Goal: Find specific page/section: Find specific page/section

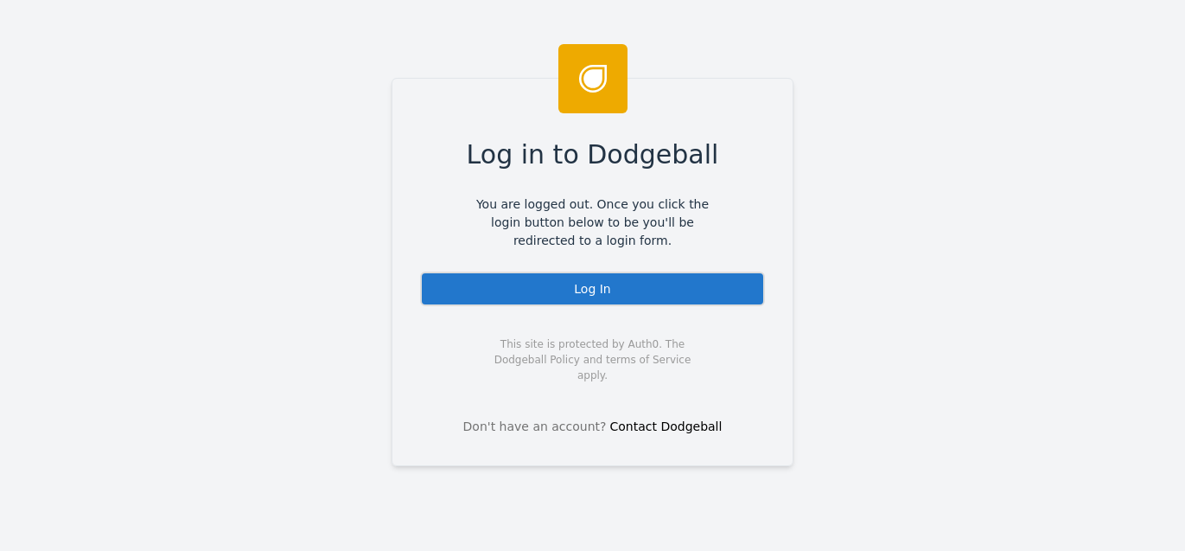
click at [618, 290] on div "Log In" at bounding box center [592, 288] width 345 height 35
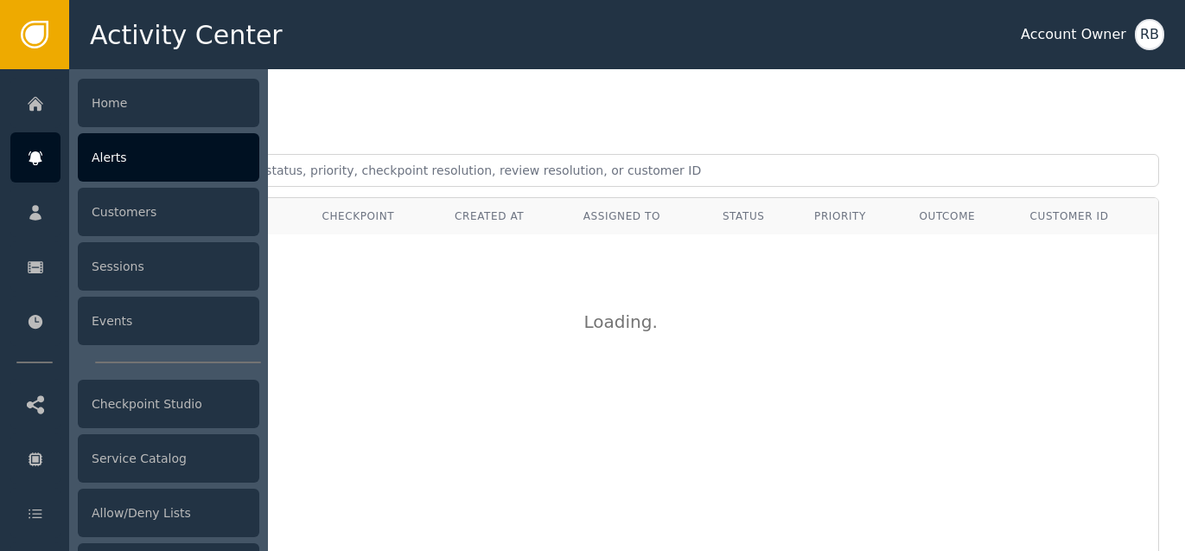
click at [148, 157] on div "Alerts" at bounding box center [168, 157] width 181 height 48
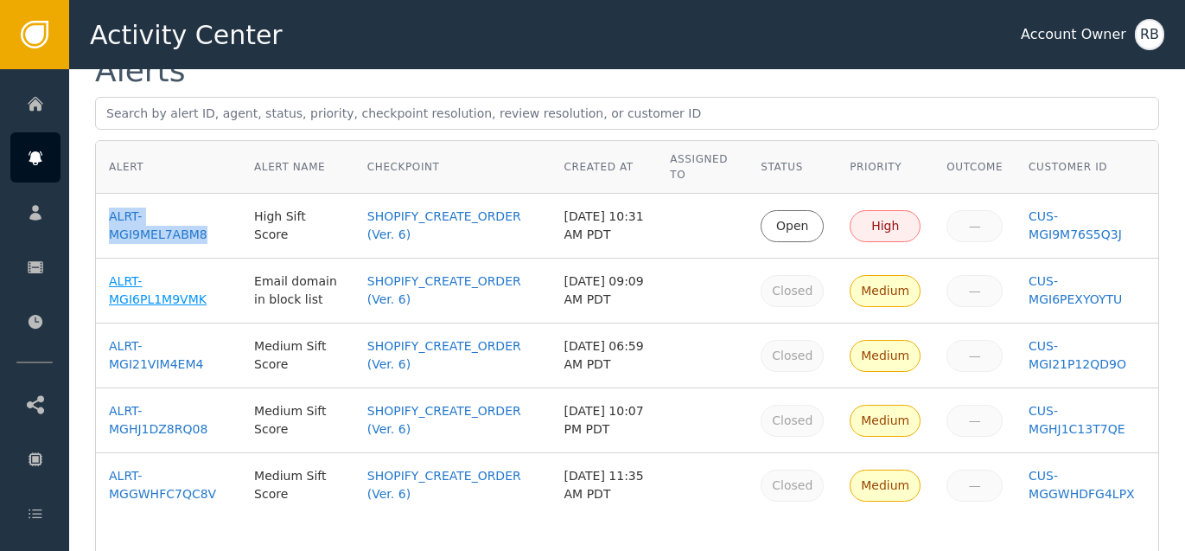
scroll to position [35, 0]
